Goal: Transaction & Acquisition: Purchase product/service

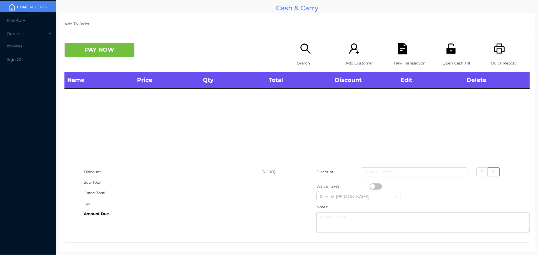
scroll to position [3, 0]
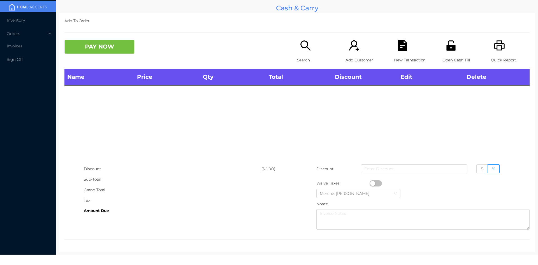
click at [297, 52] on div "Search" at bounding box center [316, 54] width 39 height 29
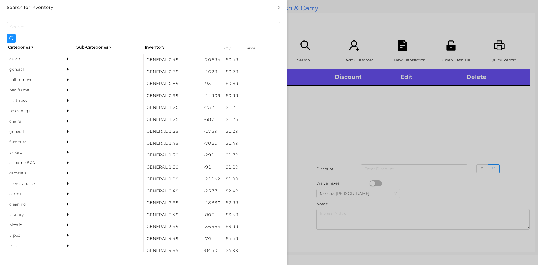
click at [418, 136] on div at bounding box center [269, 132] width 538 height 265
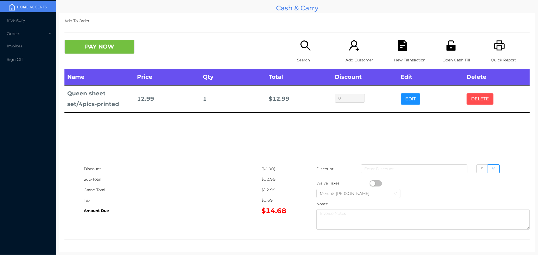
click at [476, 101] on button "DELETE" at bounding box center [479, 98] width 27 height 11
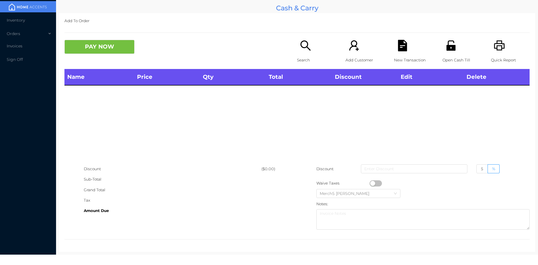
click at [304, 41] on icon "icon: search" at bounding box center [305, 45] width 11 height 11
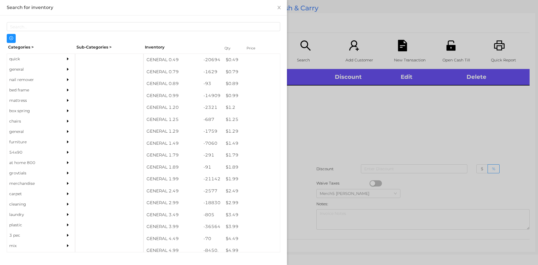
click at [54, 71] on div "general" at bounding box center [32, 69] width 51 height 10
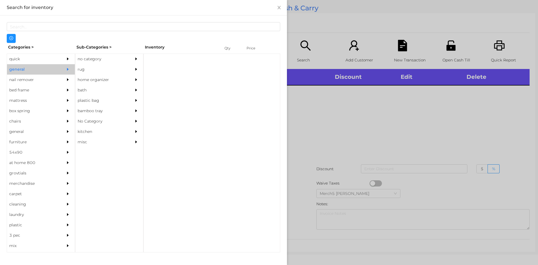
click at [117, 59] on div "no category" at bounding box center [100, 59] width 51 height 10
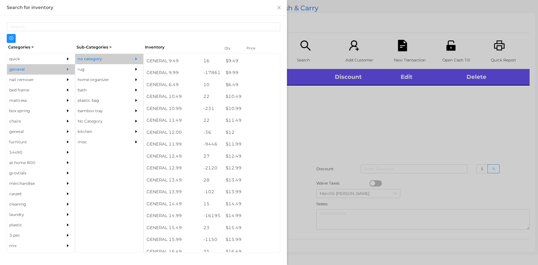
scroll to position [334, 0]
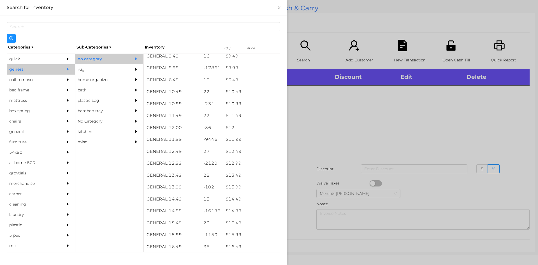
click at [250, 209] on div "$ 14.99" at bounding box center [251, 211] width 57 height 12
click at [352, 137] on div at bounding box center [269, 132] width 538 height 265
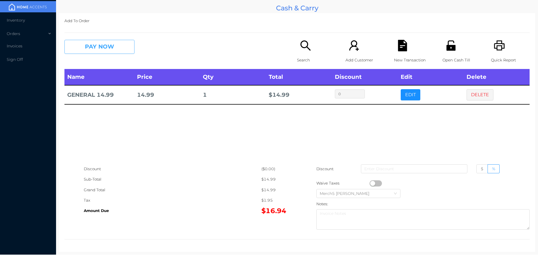
click at [126, 45] on button "PAY NOW" at bounding box center [99, 47] width 70 height 14
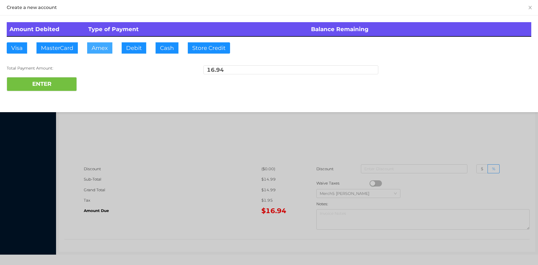
click at [100, 47] on button "Amex" at bounding box center [99, 47] width 25 height 11
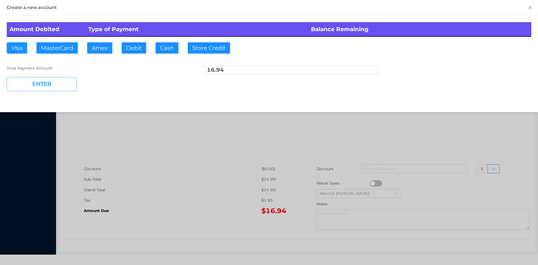
click at [66, 82] on button "ENTER" at bounding box center [42, 84] width 70 height 14
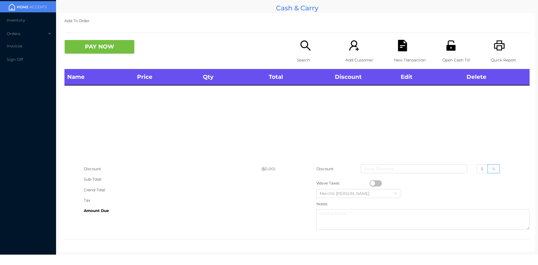
click at [293, 51] on div "PAY NOW" at bounding box center [180, 47] width 232 height 14
click at [303, 49] on icon "icon: search" at bounding box center [305, 45] width 11 height 11
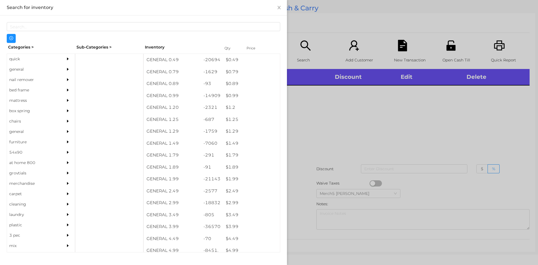
click at [59, 69] on div "general" at bounding box center [41, 69] width 68 height 10
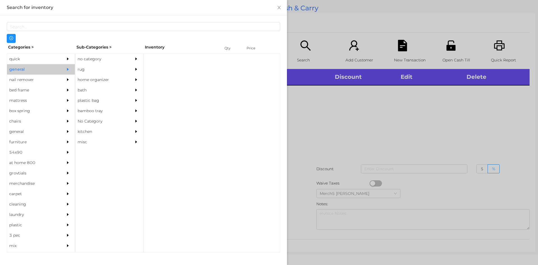
click at [118, 58] on div "no category" at bounding box center [100, 59] width 51 height 10
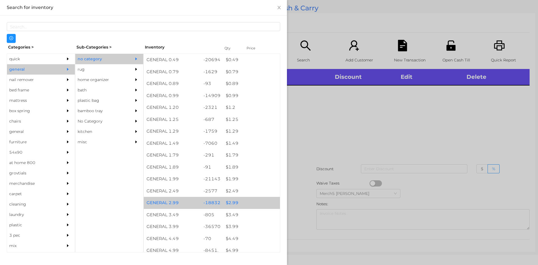
scroll to position [112, 0]
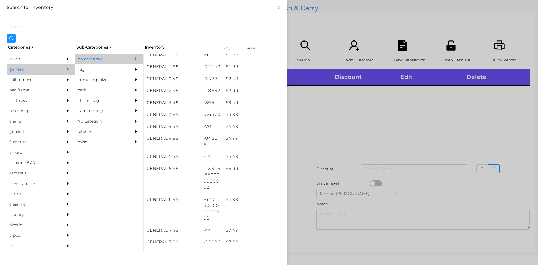
click at [409, 107] on div at bounding box center [269, 132] width 538 height 265
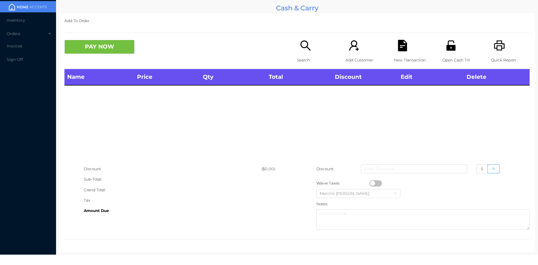
click at [500, 50] on icon "icon: printer" at bounding box center [498, 45] width 11 height 11
click at [306, 58] on p "Search" at bounding box center [316, 60] width 39 height 10
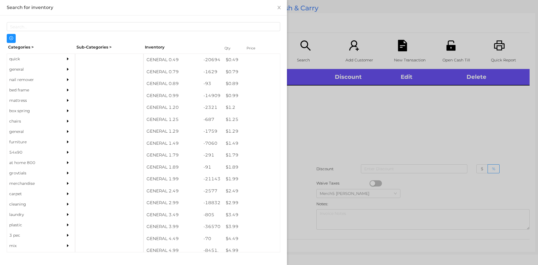
click at [67, 71] on div at bounding box center [69, 69] width 11 height 10
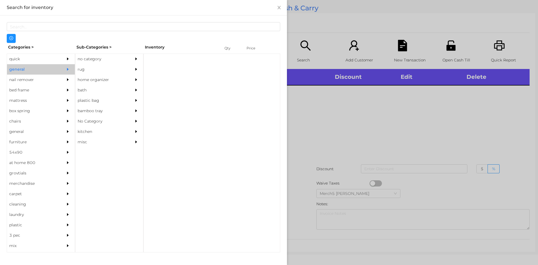
click at [119, 57] on div "no category" at bounding box center [100, 59] width 51 height 10
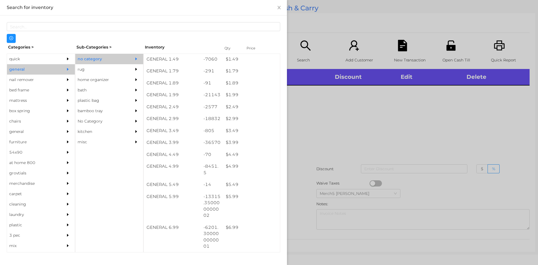
scroll to position [168, 0]
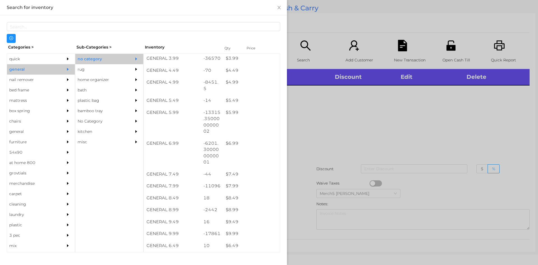
click at [306, 136] on div at bounding box center [269, 132] width 538 height 265
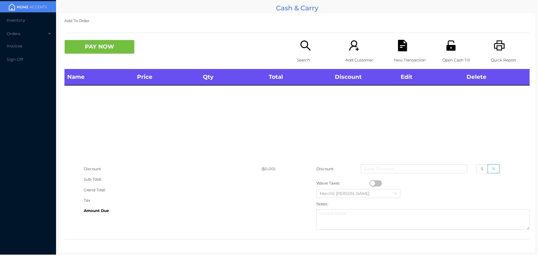
click at [311, 51] on div "Search" at bounding box center [316, 54] width 39 height 29
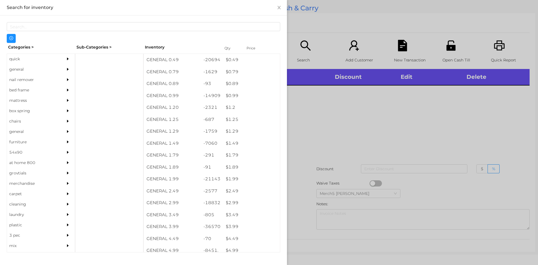
click at [64, 72] on div at bounding box center [69, 69] width 11 height 10
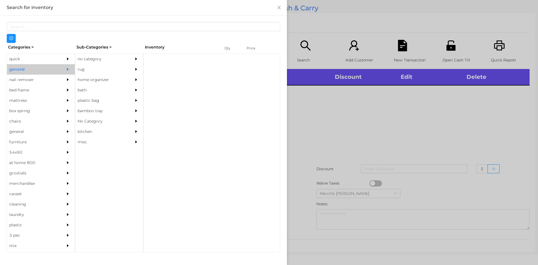
click at [108, 60] on div "no category" at bounding box center [100, 59] width 51 height 10
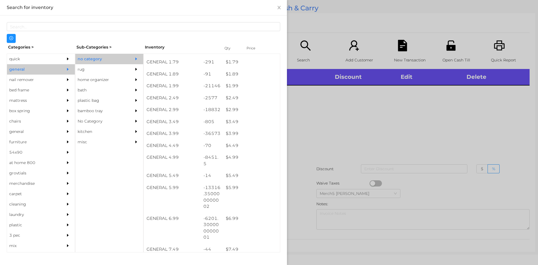
scroll to position [140, 0]
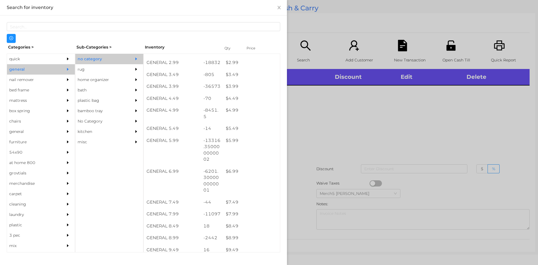
click at [397, 126] on div at bounding box center [269, 132] width 538 height 265
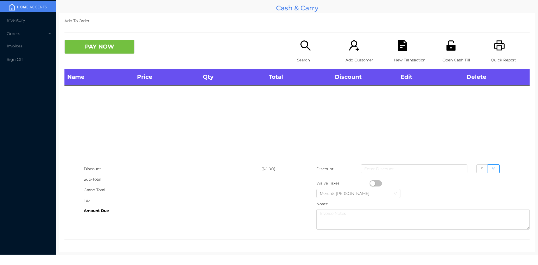
click at [299, 54] on div "Search" at bounding box center [316, 54] width 39 height 29
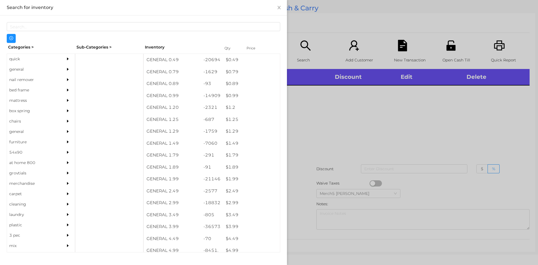
drag, startPoint x: 59, startPoint y: 69, endPoint x: 57, endPoint y: 72, distance: 3.3
click at [59, 70] on div "general" at bounding box center [41, 69] width 68 height 10
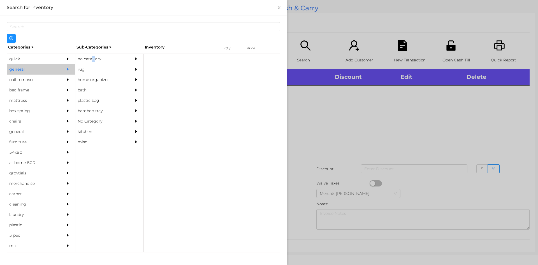
drag, startPoint x: 92, startPoint y: 57, endPoint x: 95, endPoint y: 56, distance: 3.2
click at [95, 56] on div "no category" at bounding box center [100, 59] width 51 height 10
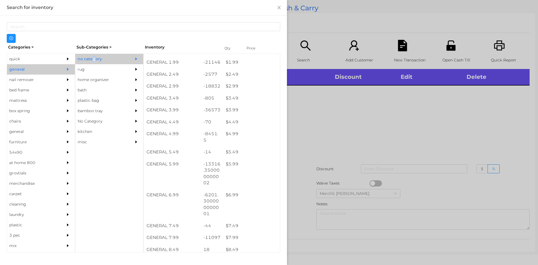
scroll to position [168, 0]
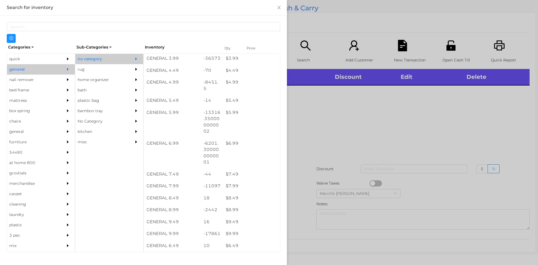
click at [404, 150] on div at bounding box center [269, 132] width 538 height 265
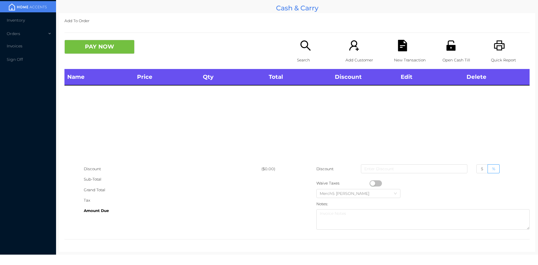
click at [304, 48] on icon "icon: search" at bounding box center [305, 45] width 11 height 11
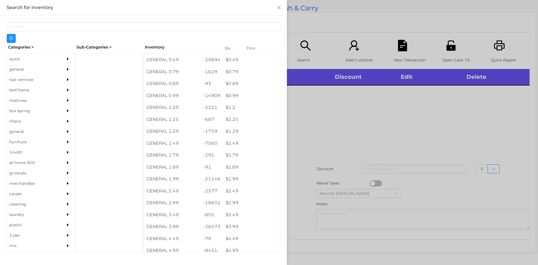
click at [47, 67] on div "general" at bounding box center [32, 69] width 51 height 10
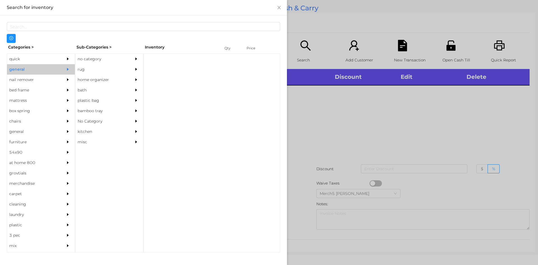
click at [131, 63] on div "no category" at bounding box center [109, 59] width 68 height 10
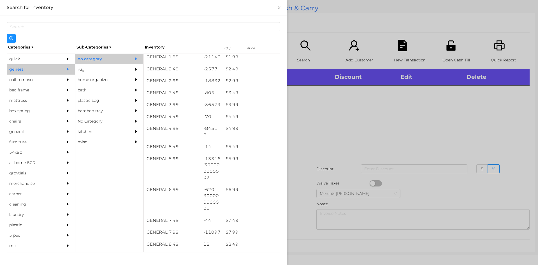
scroll to position [112, 0]
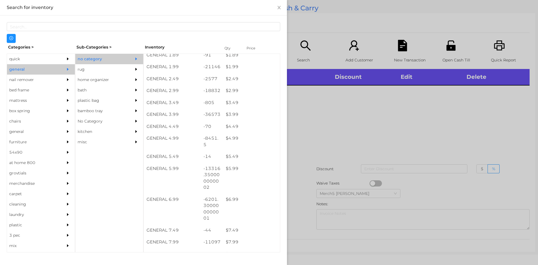
click at [373, 124] on div at bounding box center [269, 132] width 538 height 265
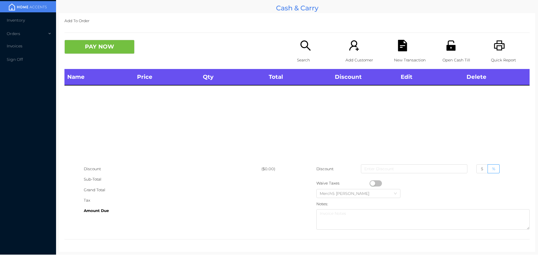
click at [313, 59] on p "Search" at bounding box center [316, 60] width 39 height 10
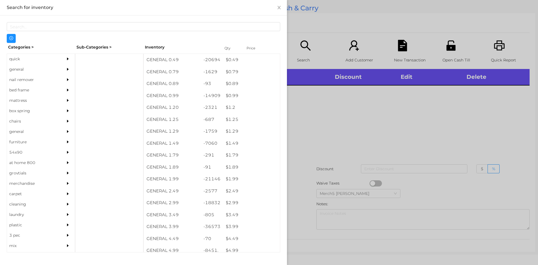
click at [449, 127] on div at bounding box center [269, 132] width 538 height 265
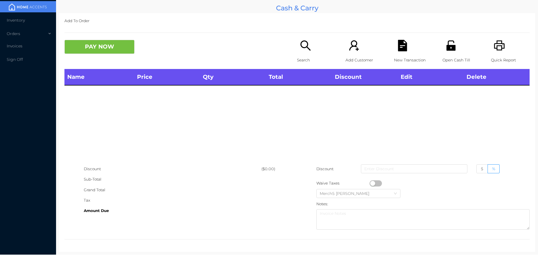
click at [494, 43] on icon "icon: printer" at bounding box center [499, 45] width 11 height 10
click at [494, 48] on icon "icon: printer" at bounding box center [499, 45] width 11 height 10
click at [512, 258] on body "Inventory Orders Invoices Sign Off Cash & Carry Add To Order PAY NOW Search Add…" at bounding box center [269, 132] width 538 height 265
click at [304, 50] on icon "icon: search" at bounding box center [305, 45] width 11 height 11
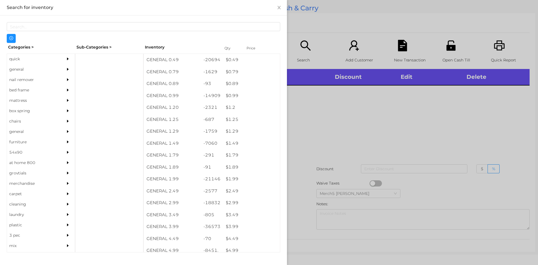
click at [36, 66] on div "general" at bounding box center [32, 69] width 51 height 10
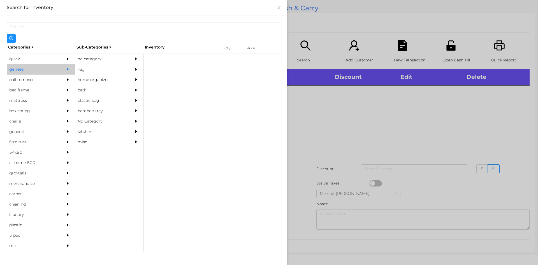
click at [119, 60] on div "no category" at bounding box center [100, 59] width 51 height 10
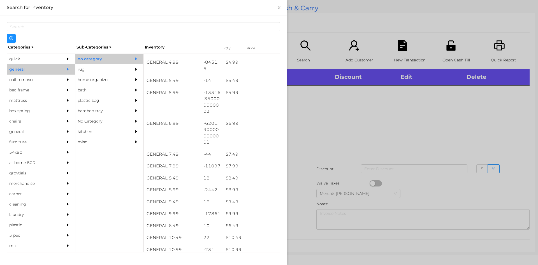
scroll to position [196, 0]
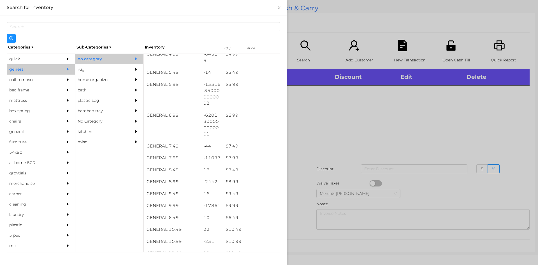
click at [477, 128] on div at bounding box center [269, 132] width 538 height 265
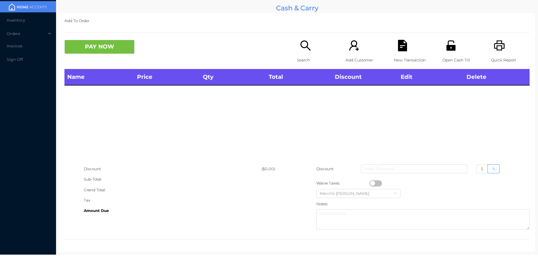
click at [317, 55] on p "Search" at bounding box center [316, 60] width 39 height 10
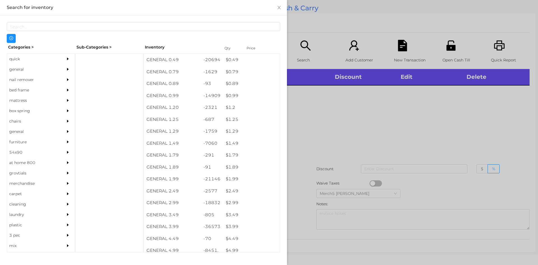
click at [296, 46] on div at bounding box center [269, 132] width 538 height 265
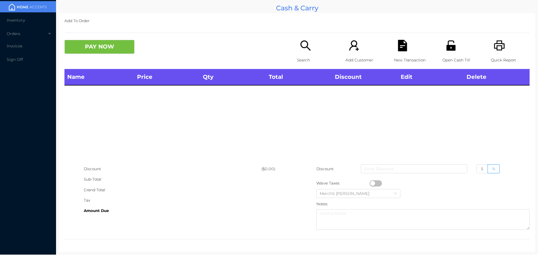
click at [302, 54] on div "Search" at bounding box center [316, 54] width 39 height 29
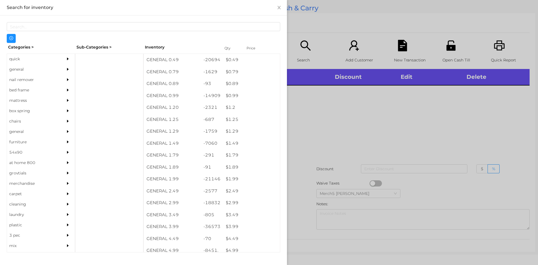
click at [64, 71] on div at bounding box center [69, 69] width 11 height 10
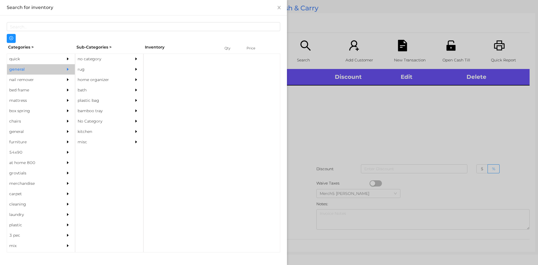
click at [127, 60] on div "no category" at bounding box center [109, 59] width 68 height 10
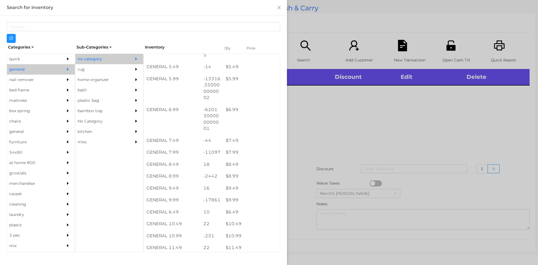
scroll to position [224, 0]
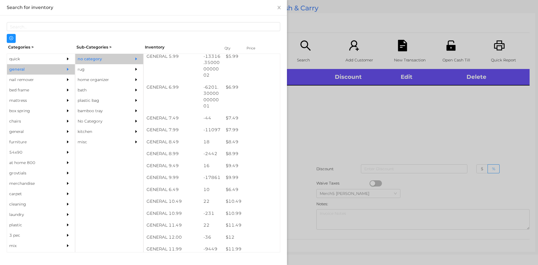
click at [395, 107] on div at bounding box center [269, 132] width 538 height 265
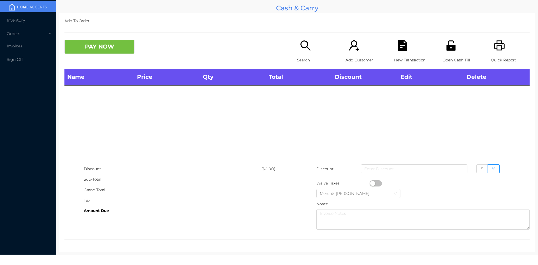
click at [315, 49] on div "Search" at bounding box center [316, 54] width 39 height 29
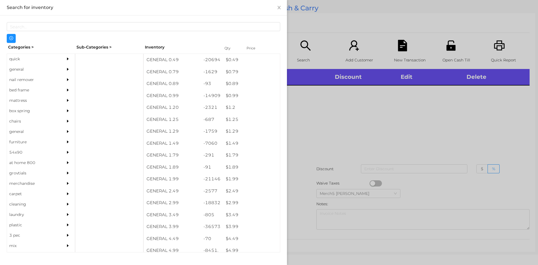
click at [47, 66] on div "general" at bounding box center [32, 69] width 51 height 10
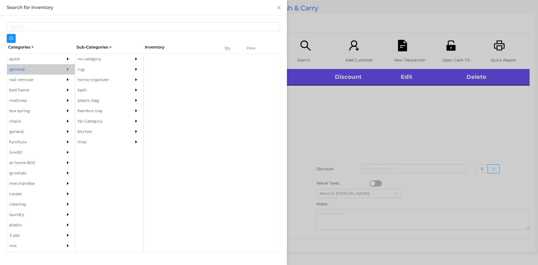
click at [142, 60] on div at bounding box center [137, 59] width 11 height 10
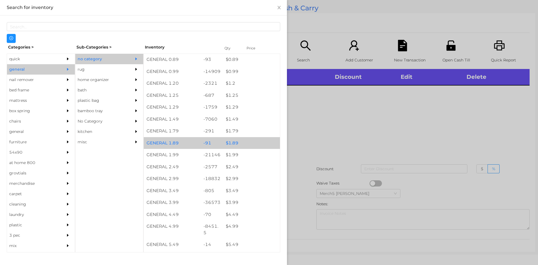
scroll to position [84, 0]
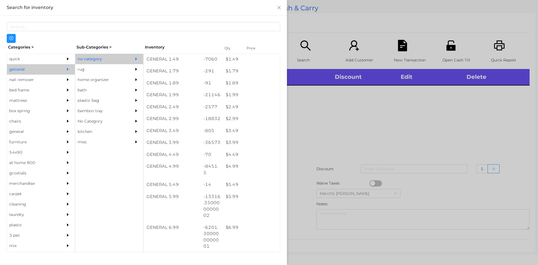
click at [416, 111] on div at bounding box center [269, 132] width 538 height 265
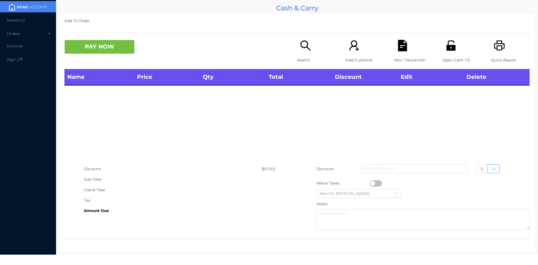
click at [497, 44] on icon "icon: printer" at bounding box center [499, 45] width 11 height 10
